Goal: Information Seeking & Learning: Find specific page/section

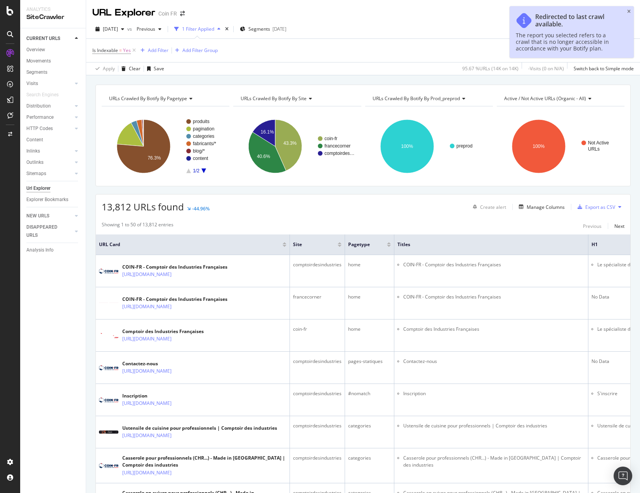
click at [628, 9] on icon "close toast" at bounding box center [629, 11] width 3 height 5
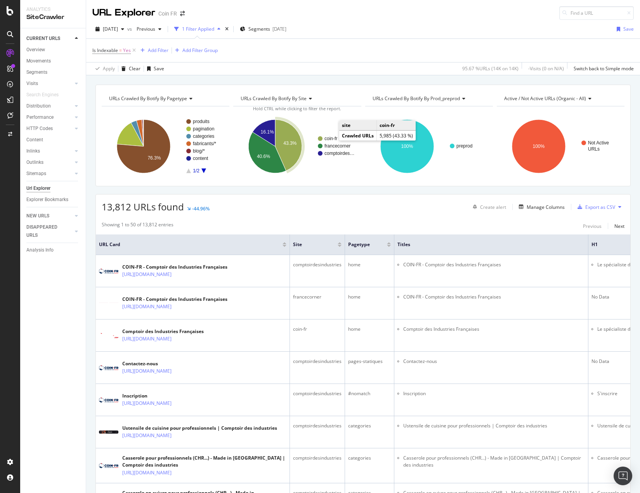
click at [331, 137] on text "coin-fr" at bounding box center [331, 138] width 13 height 5
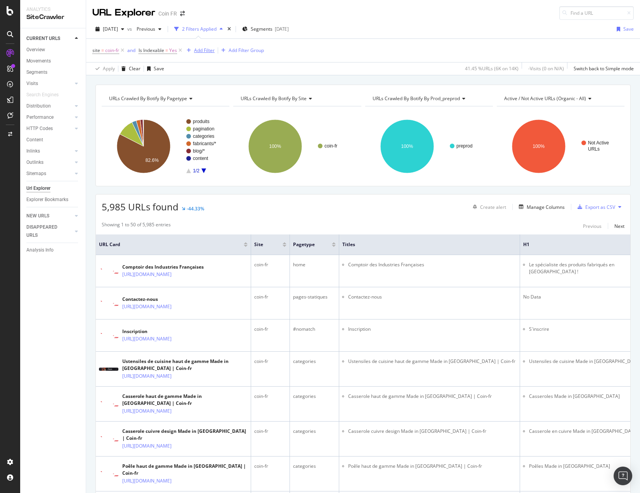
click at [205, 50] on div "Add Filter" at bounding box center [204, 50] width 21 height 7
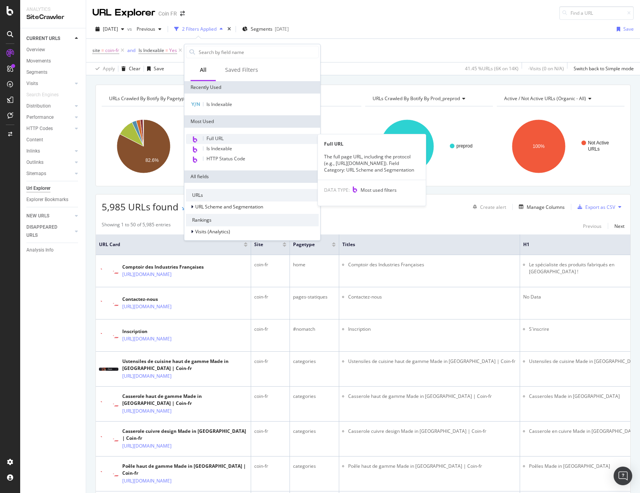
click at [225, 139] on div "Full URL" at bounding box center [252, 139] width 133 height 10
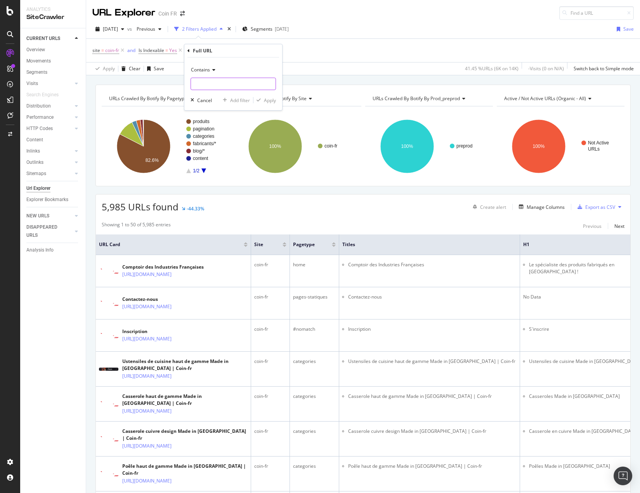
click at [222, 85] on input "text" at bounding box center [233, 84] width 85 height 12
paste input "/155-casserole-inox"
type input "/155-casserole-inox"
click at [267, 98] on div "Apply" at bounding box center [270, 100] width 12 height 7
